Goal: Information Seeking & Learning: Learn about a topic

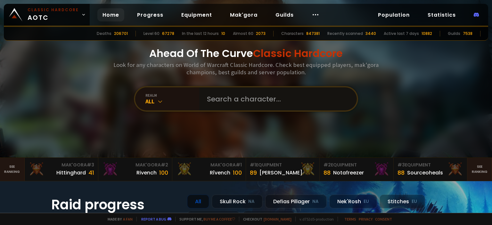
click at [226, 95] on input "text" at bounding box center [276, 98] width 146 height 23
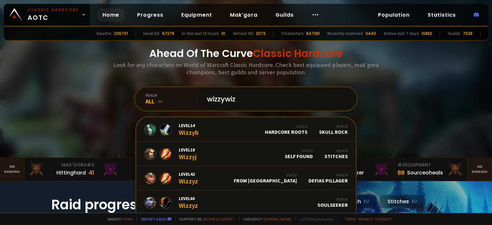
type input "wizzywizz"
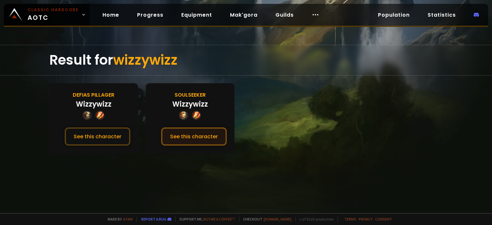
click at [179, 139] on button "See this character" at bounding box center [194, 136] width 66 height 18
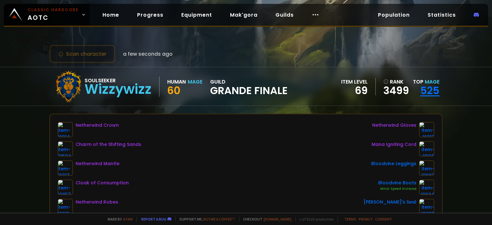
click at [431, 92] on link "525" at bounding box center [429, 90] width 19 height 14
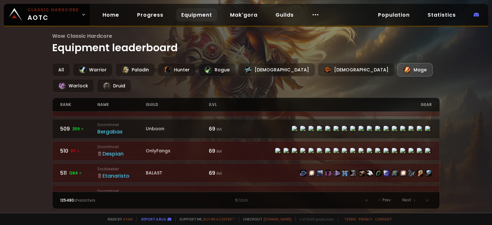
scroll to position [344, 0]
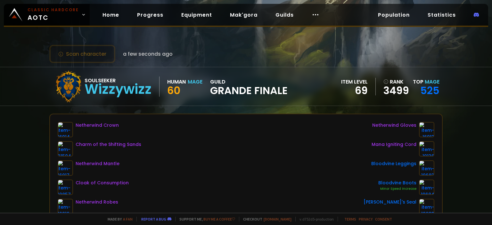
click at [25, 118] on div "Scan character a few seconds ago Soulseeker Wizzywizz Human Mage 60 guild Grand…" at bounding box center [246, 106] width 492 height 213
click at [396, 91] on link "3499" at bounding box center [396, 91] width 26 height 10
click at [434, 87] on link "525" at bounding box center [429, 90] width 19 height 14
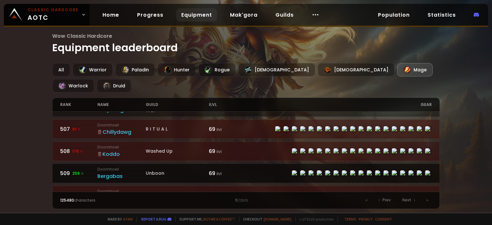
scroll to position [129, 0]
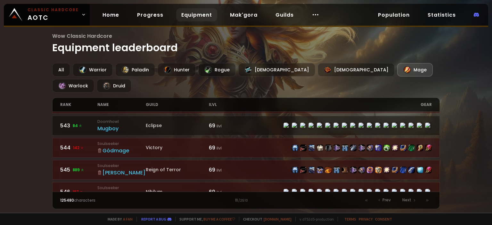
scroll to position [947, 0]
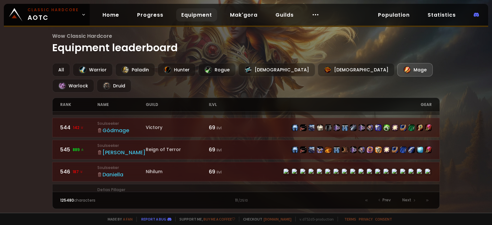
click at [237, 202] on div "11 / 2510" at bounding box center [246, 201] width 186 height 6
drag, startPoint x: 232, startPoint y: 202, endPoint x: 227, endPoint y: 202, distance: 5.4
click at [227, 202] on div "11 / 2510" at bounding box center [246, 201] width 186 height 6
click at [243, 202] on small "/ 2510" at bounding box center [243, 200] width 10 height 5
click at [384, 200] on span "Prev" at bounding box center [386, 200] width 8 height 6
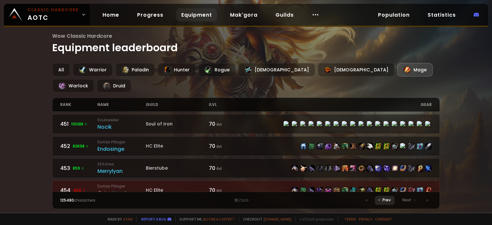
click at [384, 200] on span "Prev" at bounding box center [386, 200] width 8 height 6
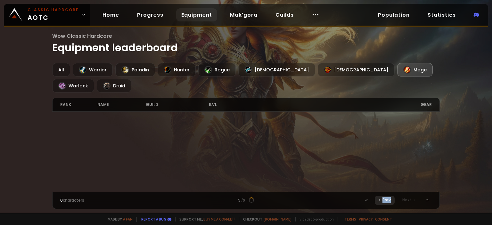
click at [384, 200] on span "Prev" at bounding box center [386, 200] width 8 height 6
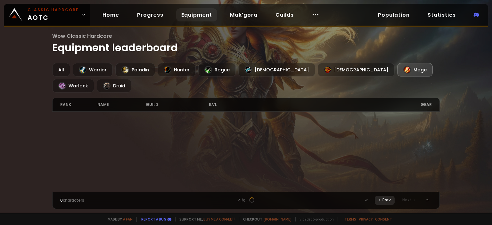
click at [384, 200] on span "Prev" at bounding box center [386, 200] width 8 height 6
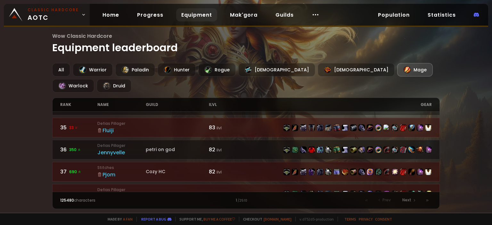
scroll to position [650, 0]
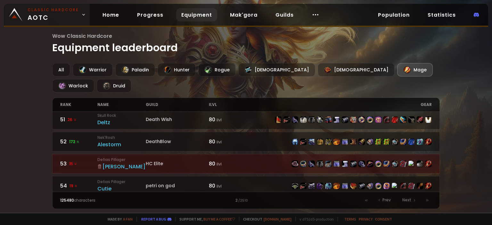
scroll to position [1, 0]
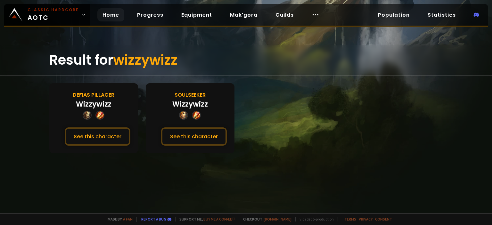
click at [115, 13] on link "Home" at bounding box center [110, 14] width 27 height 13
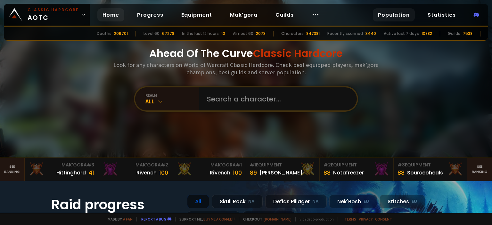
click at [399, 13] on link "Population" at bounding box center [394, 14] width 42 height 13
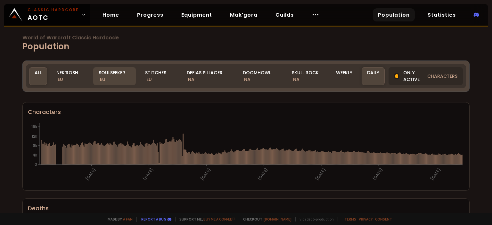
click at [120, 72] on div "Soulseeker EU" at bounding box center [114, 76] width 43 height 18
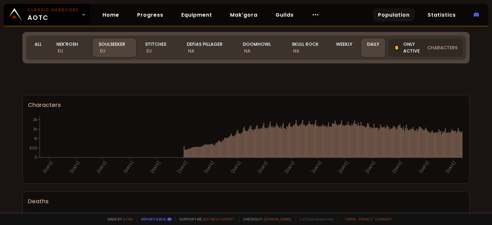
scroll to position [172, 0]
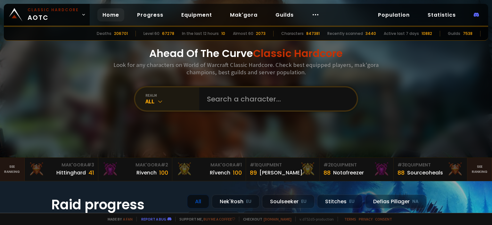
click at [164, 101] on div "All" at bounding box center [172, 101] width 54 height 7
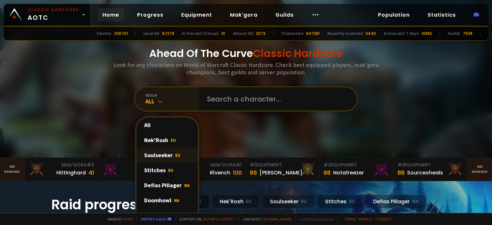
click at [167, 154] on div "Soulseeker EU" at bounding box center [166, 155] width 61 height 15
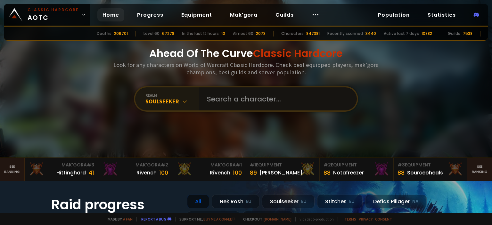
click at [240, 103] on input "text" at bounding box center [276, 98] width 146 height 23
type input "e"
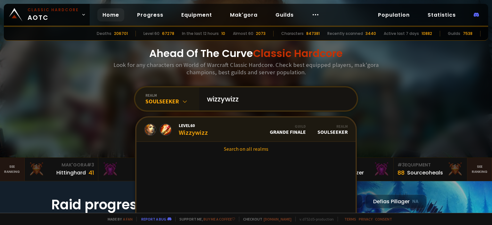
type input "wizzywizz"
click at [217, 131] on link "Level 60 Wizzywizz Guild Grande Finale Realm Soulseeker" at bounding box center [245, 130] width 219 height 24
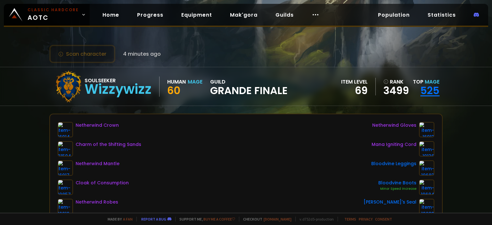
click at [430, 92] on link "525" at bounding box center [429, 90] width 19 height 14
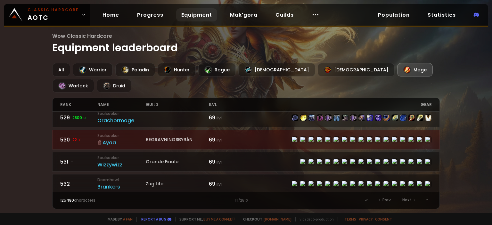
scroll to position [602, 0]
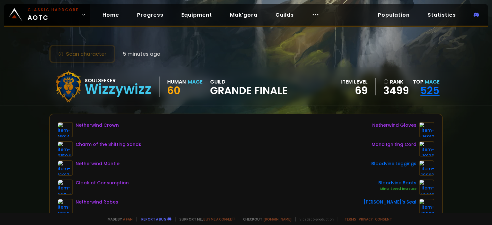
click at [434, 90] on link "525" at bounding box center [429, 90] width 19 height 14
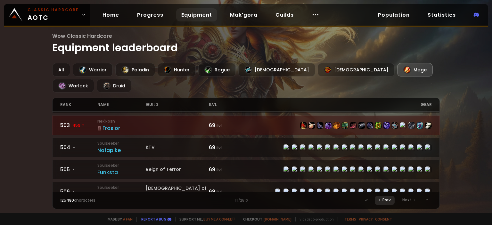
click at [386, 201] on span "Prev" at bounding box center [386, 200] width 8 height 6
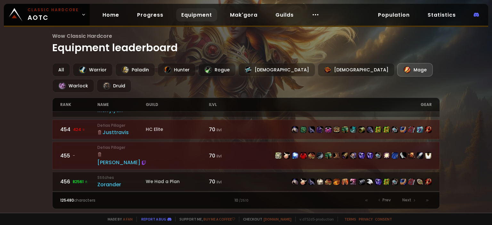
scroll to position [86, 0]
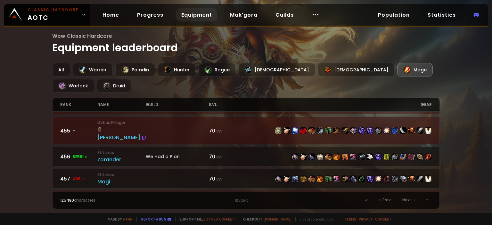
click at [110, 98] on div "name" at bounding box center [121, 104] width 48 height 13
click at [104, 98] on div "name" at bounding box center [121, 104] width 48 height 13
click at [114, 98] on div "name" at bounding box center [121, 104] width 48 height 13
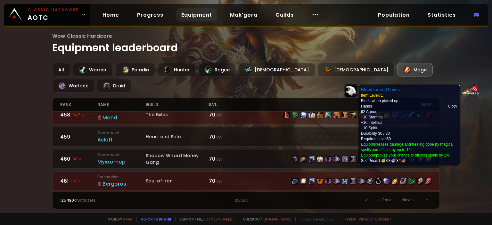
scroll to position [344, 0]
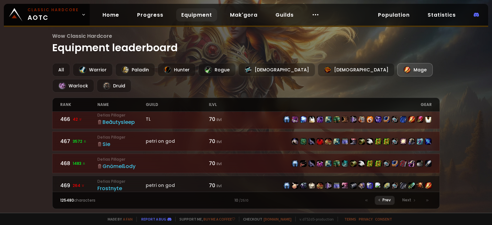
click at [388, 200] on span "Prev" at bounding box center [386, 200] width 8 height 6
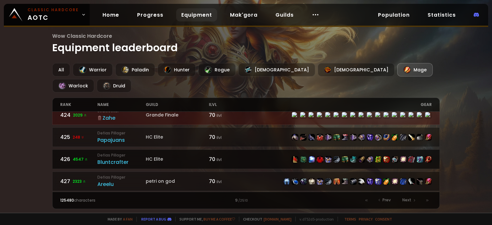
scroll to position [478, 0]
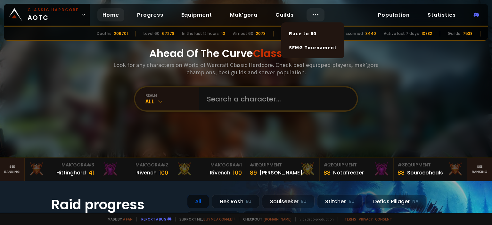
click at [317, 14] on div at bounding box center [316, 14] width 18 height 13
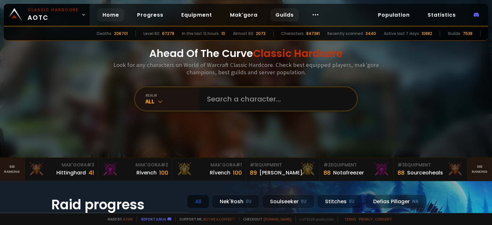
click at [282, 15] on link "Guilds" at bounding box center [284, 14] width 29 height 13
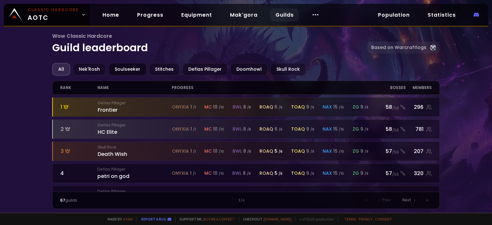
click at [133, 71] on div "Soulseeker" at bounding box center [128, 69] width 38 height 12
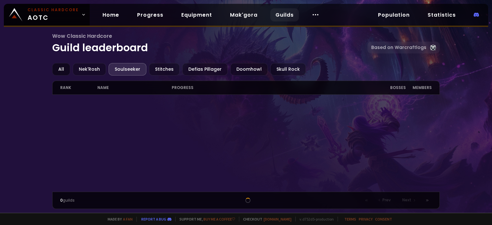
click at [60, 68] on div "All" at bounding box center [61, 69] width 18 height 12
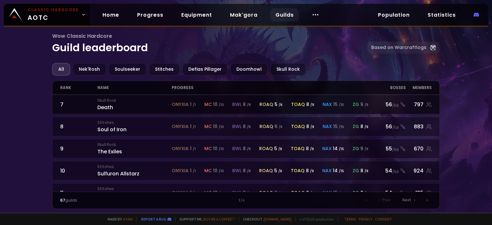
scroll to position [129, 0]
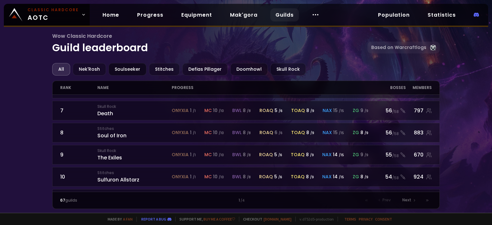
click at [131, 70] on div "Soulseeker" at bounding box center [128, 69] width 38 height 12
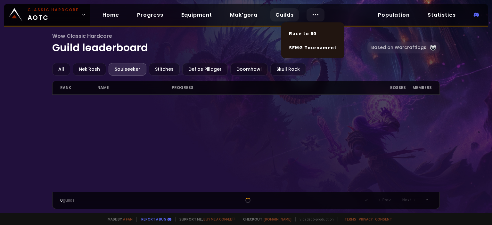
click at [312, 12] on icon at bounding box center [316, 15] width 8 height 8
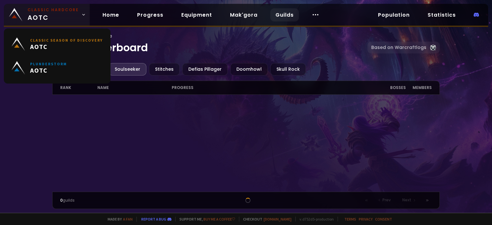
click at [77, 16] on link "Classic Hardcore AOTC" at bounding box center [47, 15] width 86 height 22
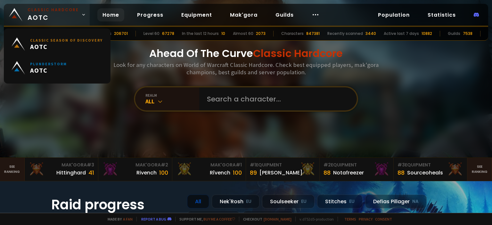
click at [78, 17] on link "Classic Hardcore AOTC" at bounding box center [47, 15] width 86 height 22
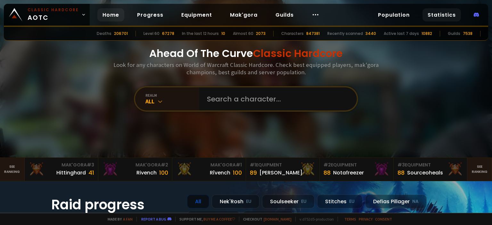
click at [446, 15] on link "Statistics" at bounding box center [441, 14] width 38 height 13
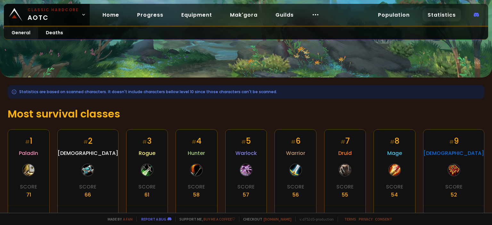
scroll to position [164, 0]
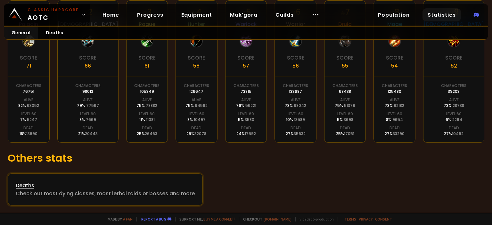
click at [172, 192] on div "Check out most dying classes, most lethal raids or bosses and more" at bounding box center [105, 194] width 179 height 8
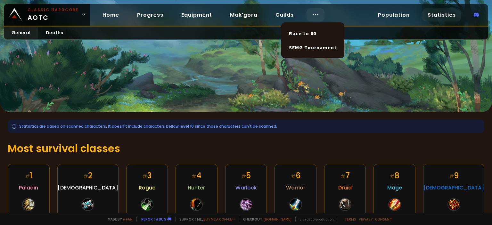
click at [308, 16] on div at bounding box center [316, 14] width 18 height 13
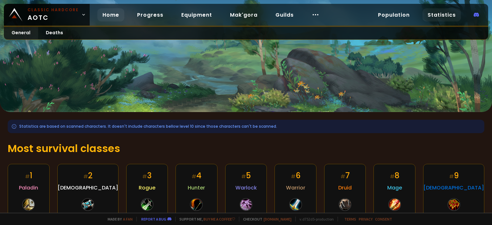
click at [120, 12] on link "Home" at bounding box center [110, 14] width 27 height 13
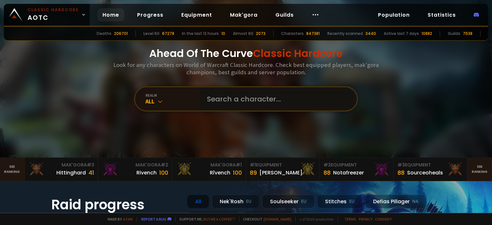
click at [252, 96] on input "text" at bounding box center [276, 98] width 146 height 23
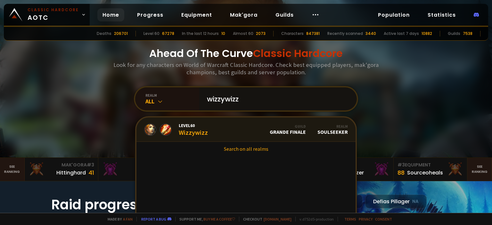
type input "wizzywizz"
click at [204, 129] on div "Level 60 Wizzywizz" at bounding box center [193, 130] width 29 height 14
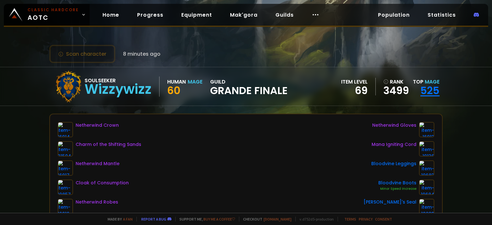
click at [435, 87] on link "525" at bounding box center [429, 90] width 19 height 14
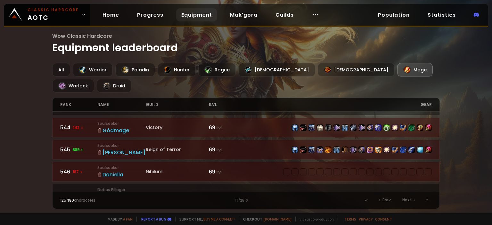
scroll to position [994, 0]
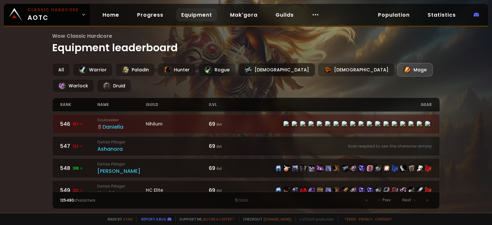
click at [260, 68] on div "[DEMOGRAPHIC_DATA]" at bounding box center [276, 69] width 77 height 13
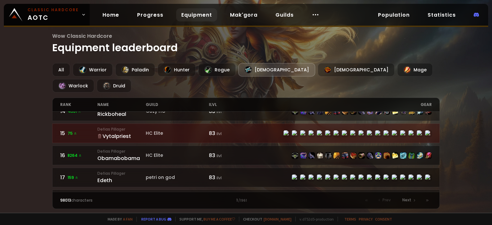
scroll to position [301, 0]
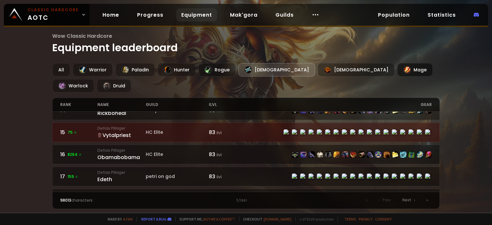
click at [397, 71] on div "Mage" at bounding box center [415, 69] width 36 height 13
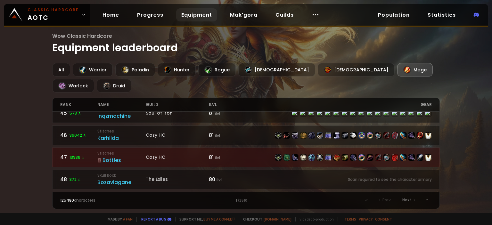
scroll to position [994, 0]
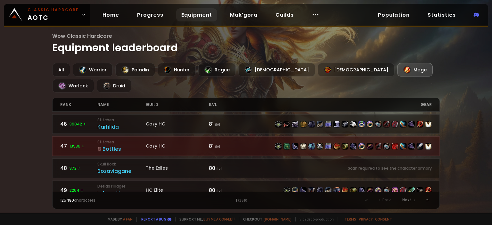
click at [105, 98] on div "name" at bounding box center [121, 104] width 48 height 13
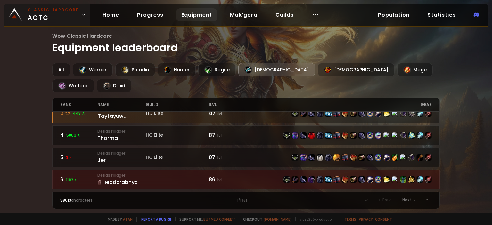
scroll to position [557, 0]
